Goal: Obtain resource: Obtain resource

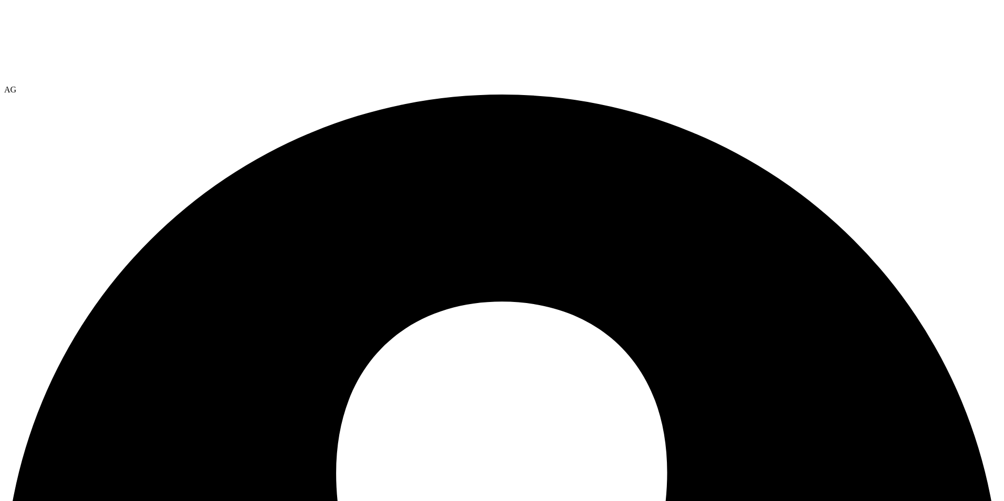
select select "USEast"
select select "USD"
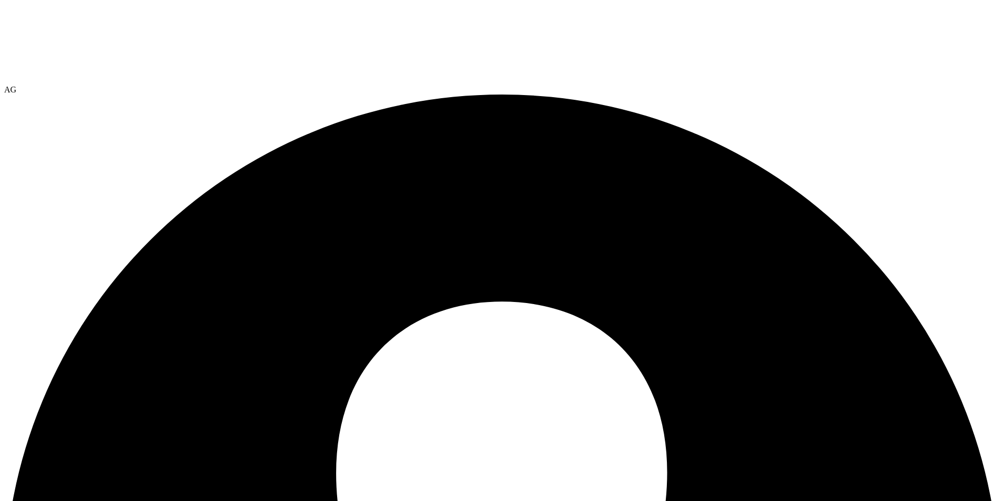
drag, startPoint x: 188, startPoint y: 38, endPoint x: 202, endPoint y: 38, distance: 13.1
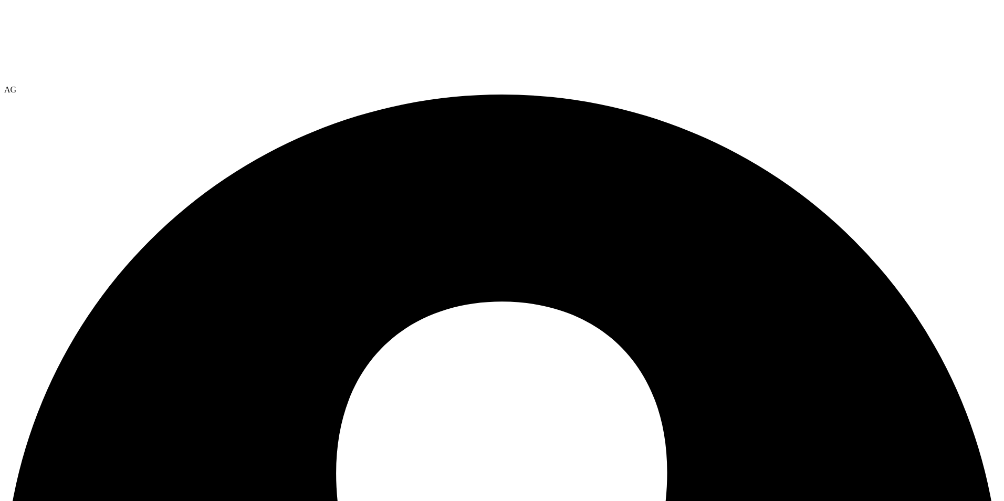
radio input "true"
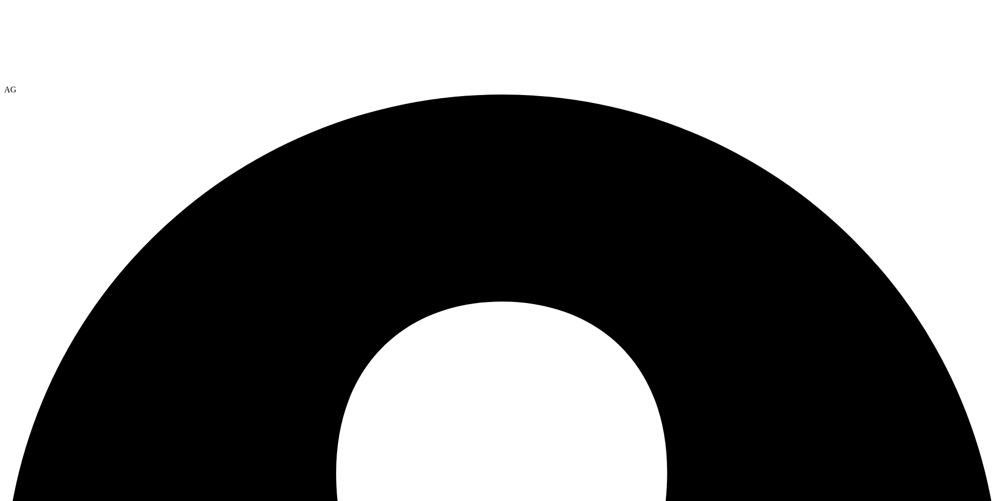
radio input "true"
drag, startPoint x: 207, startPoint y: 235, endPoint x: 429, endPoint y: 263, distance: 223.3
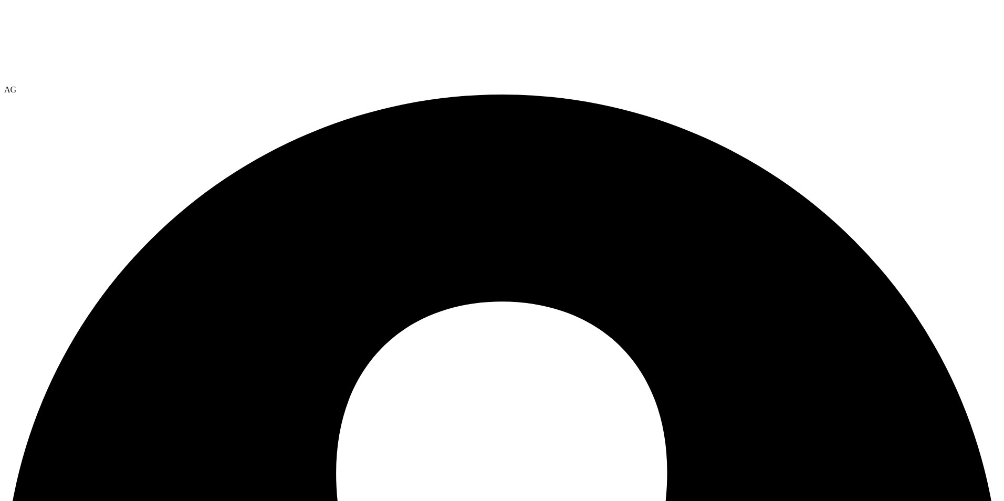
radio input "true"
radio input "false"
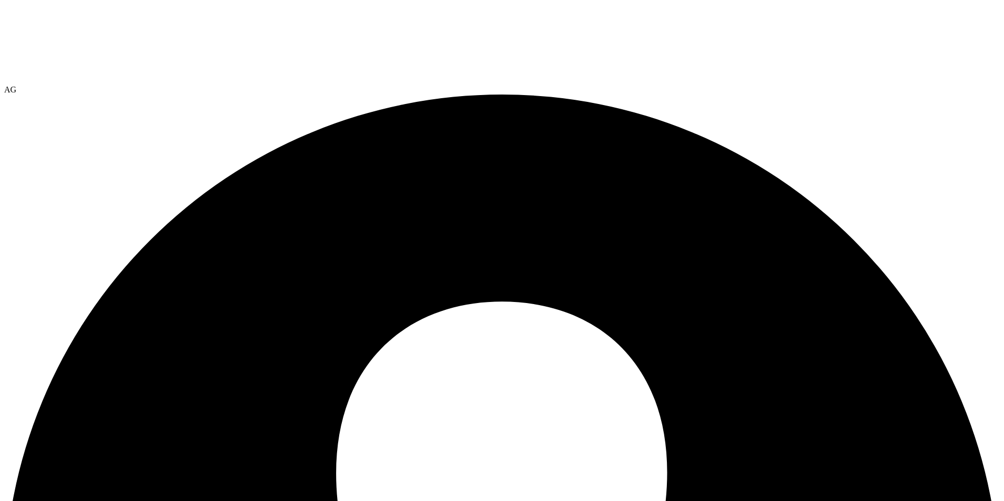
radio input "false"
radio input "true"
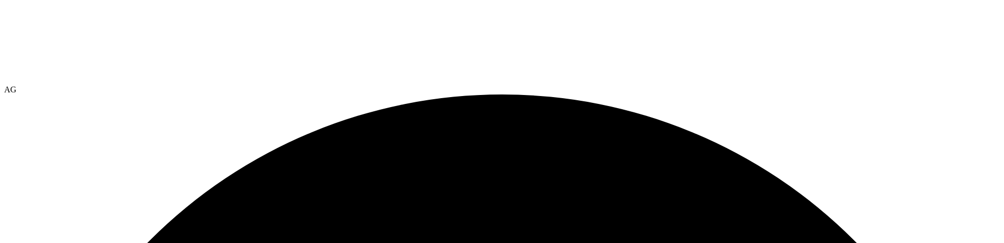
radio input "true"
radio input "false"
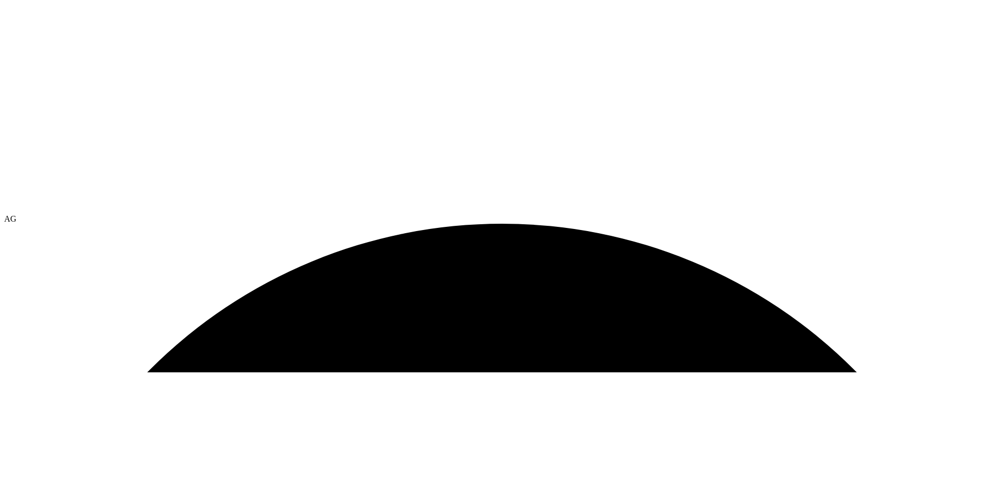
scroll to position [114, 0]
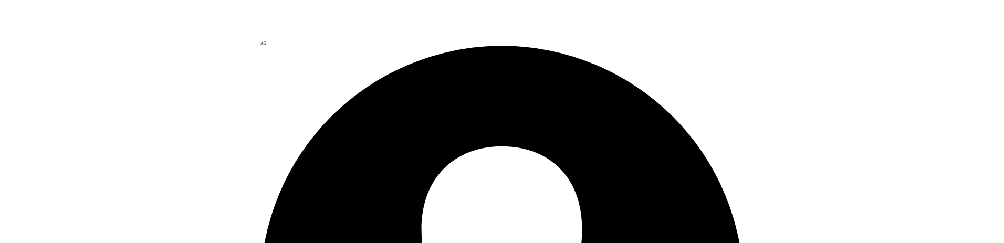
scroll to position [105, 0]
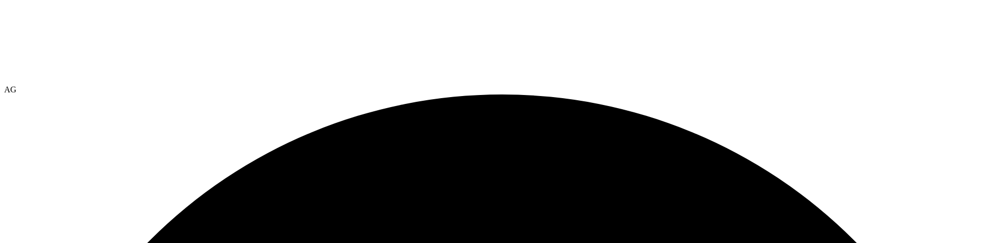
select select "USEast"
select select "USD"
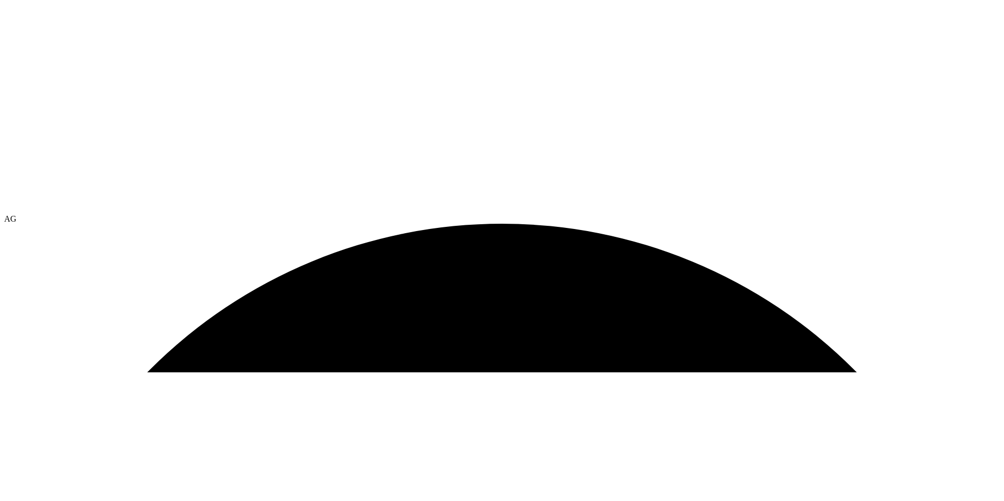
scroll to position [83, 0]
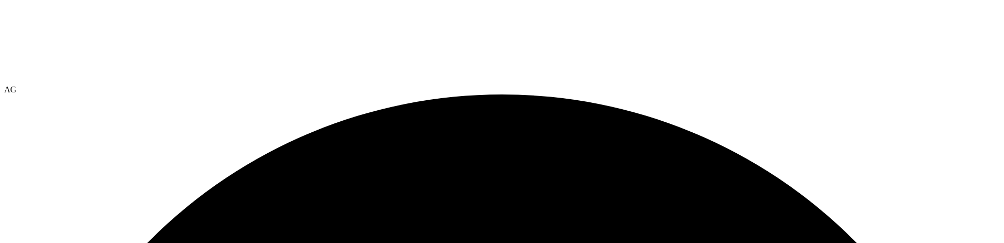
click at [51, 35] on div at bounding box center [501, 44] width 995 height 81
click at [0, 0] on link "Reports" at bounding box center [0, 0] width 0 height 0
